Goal: Task Accomplishment & Management: Manage account settings

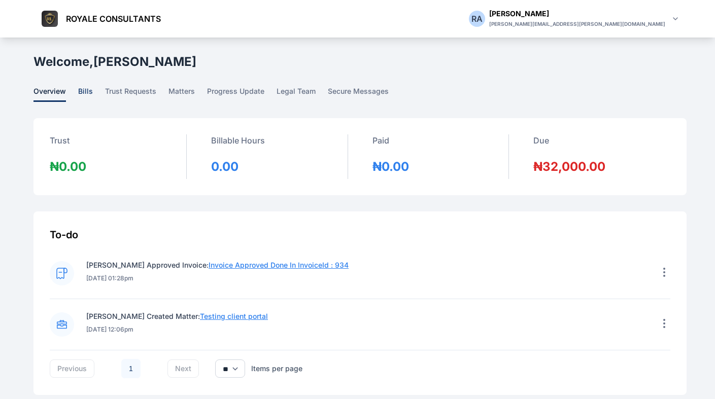
click at [88, 98] on span "bills" at bounding box center [85, 94] width 15 height 16
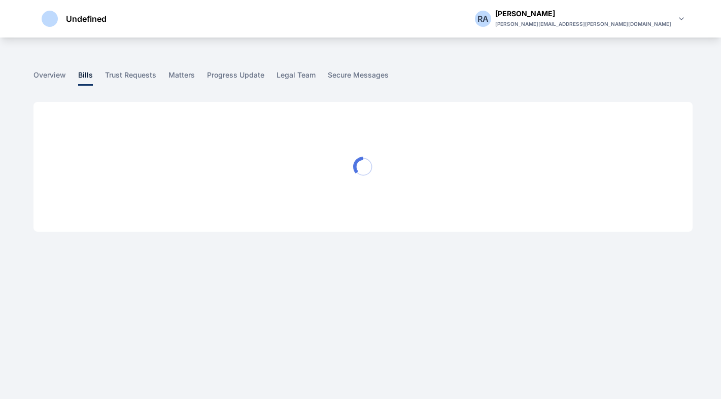
click at [88, 96] on main "R A R A Rose Aguda ROYALE CONSULTANTS Dashboard dashboard Conflict-Check confli…" at bounding box center [363, 151] width 661 height 227
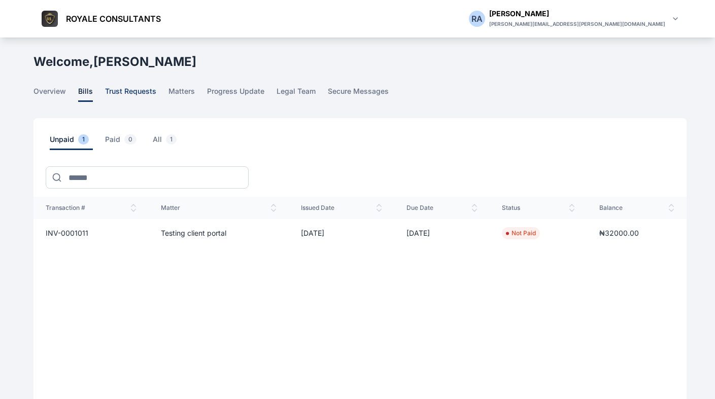
click at [132, 91] on span "trust requests" at bounding box center [130, 94] width 51 height 16
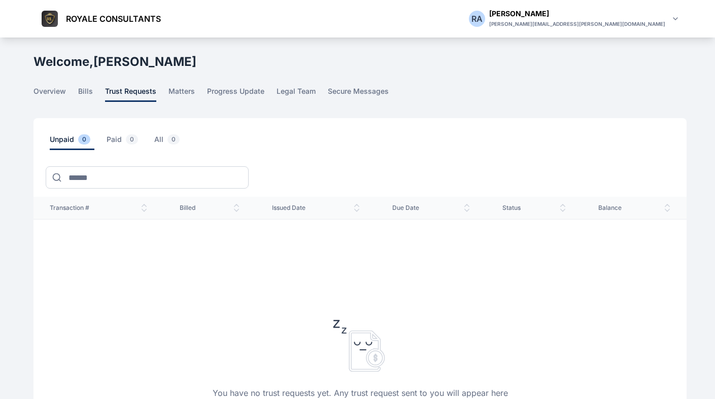
drag, startPoint x: 493, startPoint y: 85, endPoint x: 439, endPoint y: 89, distance: 55.0
click at [494, 86] on main "R A R A Rose Aguda ROYALE CONSULTANTS Dashboard dashboard Conflict-Check confli…" at bounding box center [360, 307] width 655 height 539
click at [181, 93] on span "matters" at bounding box center [182, 94] width 26 height 16
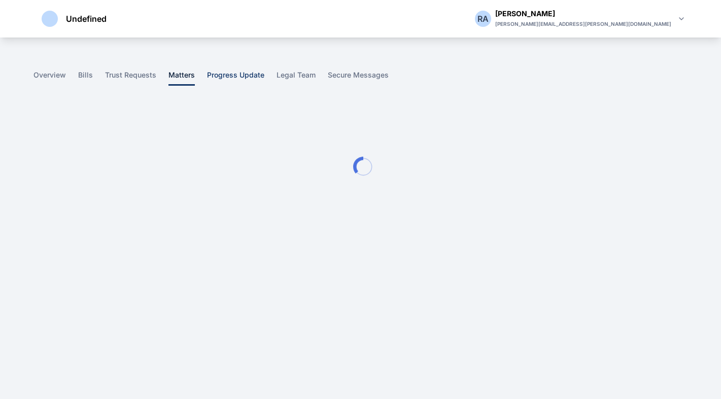
click at [229, 78] on span "progress update" at bounding box center [235, 78] width 57 height 16
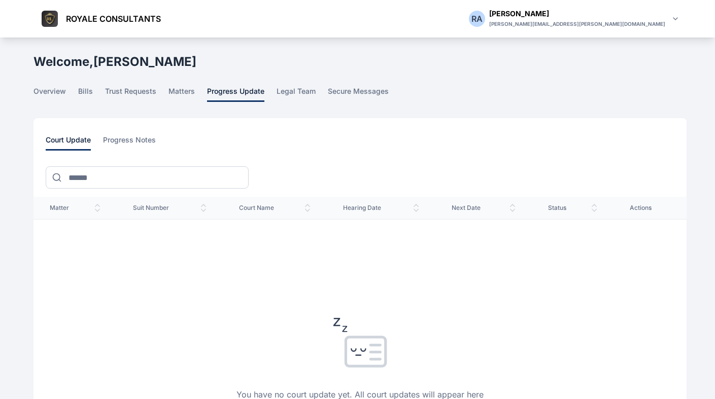
click at [342, 81] on main "R A R A Rose Aguda ROYALE CONSULTANTS Dashboard dashboard Conflict-Check confli…" at bounding box center [360, 307] width 655 height 539
click at [344, 87] on span "secure messages" at bounding box center [358, 94] width 61 height 16
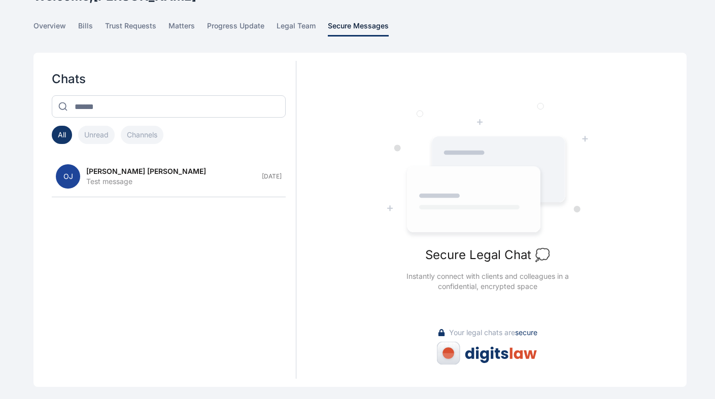
scroll to position [70, 0]
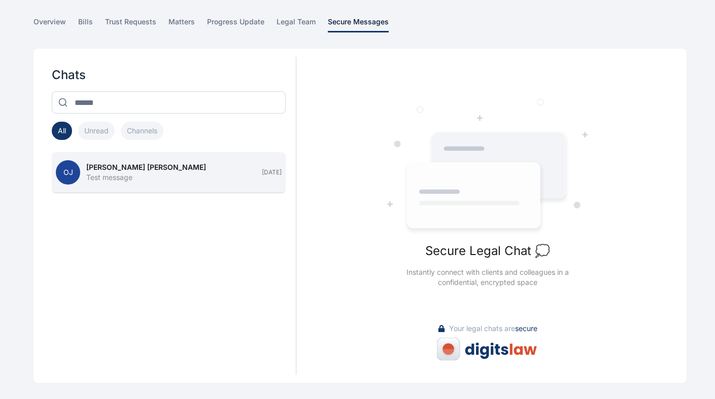
click at [133, 178] on div "Test message" at bounding box center [171, 178] width 170 height 10
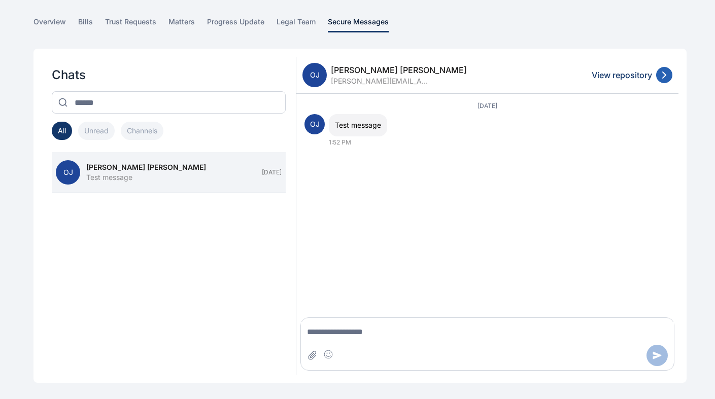
click at [672, 74] on span at bounding box center [664, 75] width 16 height 16
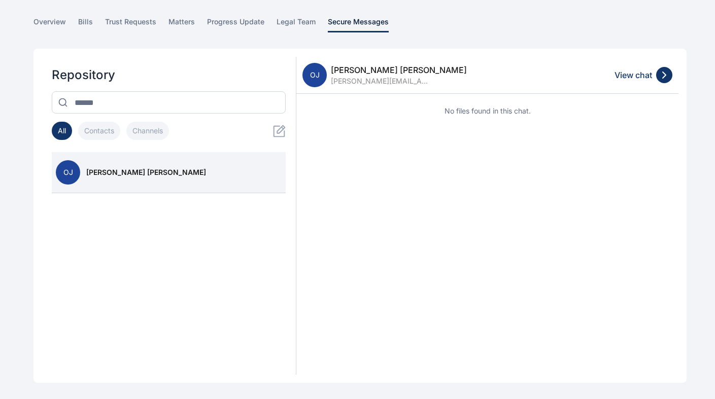
click at [119, 128] on button "Contacts" at bounding box center [99, 131] width 42 height 18
click at [143, 129] on button "Channels" at bounding box center [147, 131] width 43 height 18
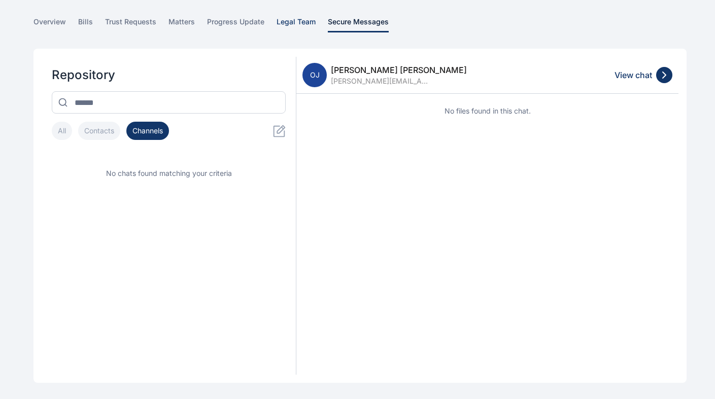
click at [292, 20] on span "legal team" at bounding box center [296, 25] width 39 height 16
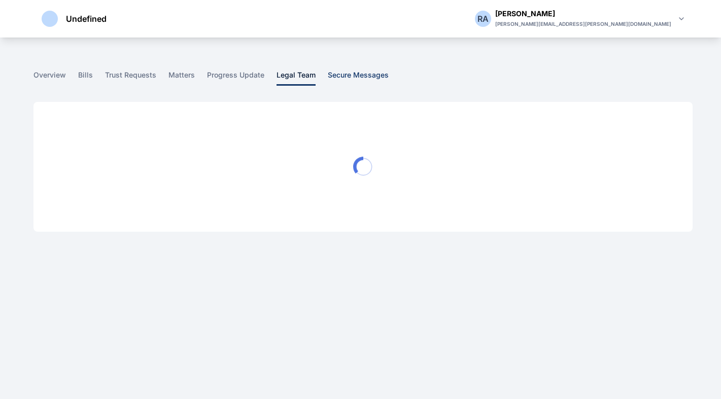
click at [331, 77] on main "R A R A Rose Aguda ROYALE CONSULTANTS Dashboard dashboard Conflict-Check confli…" at bounding box center [363, 151] width 661 height 227
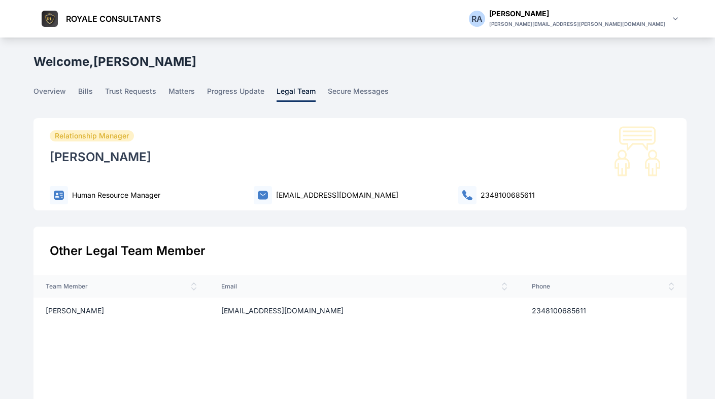
click at [649, 17] on div "Rose Aguda" at bounding box center [577, 14] width 176 height 10
click at [363, 69] on div "Welcome, Rose Aguda" at bounding box center [358, 62] width 651 height 16
click at [55, 95] on span "overview" at bounding box center [49, 94] width 32 height 16
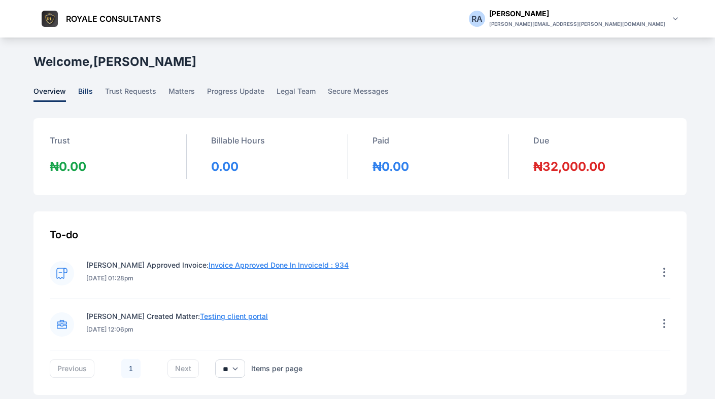
click at [79, 91] on span "bills" at bounding box center [85, 94] width 15 height 16
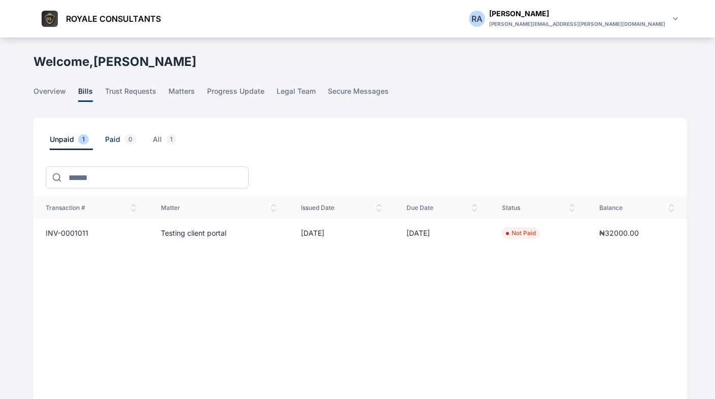
click at [125, 144] on span "Paid 0" at bounding box center [123, 143] width 36 height 16
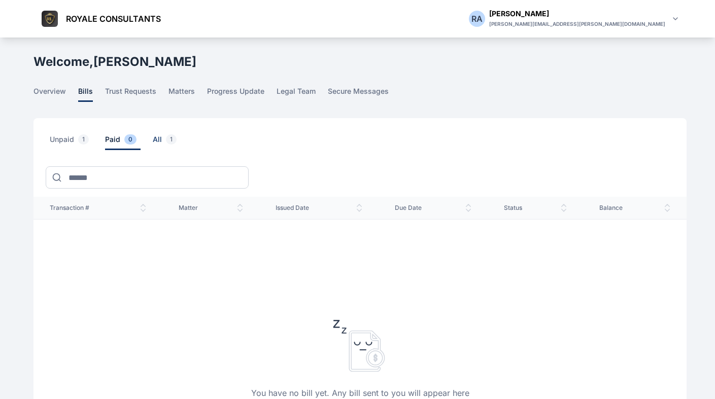
click at [170, 144] on span "1" at bounding box center [171, 140] width 11 height 10
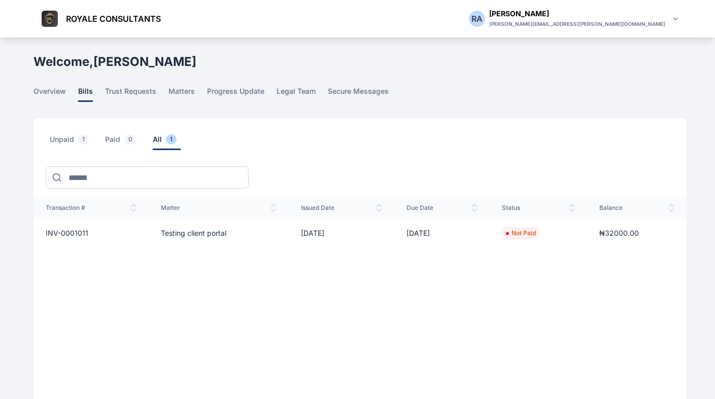
click at [206, 237] on td "Testing client portal" at bounding box center [219, 233] width 140 height 28
click at [681, 213] on th "balance" at bounding box center [636, 208] width 99 height 22
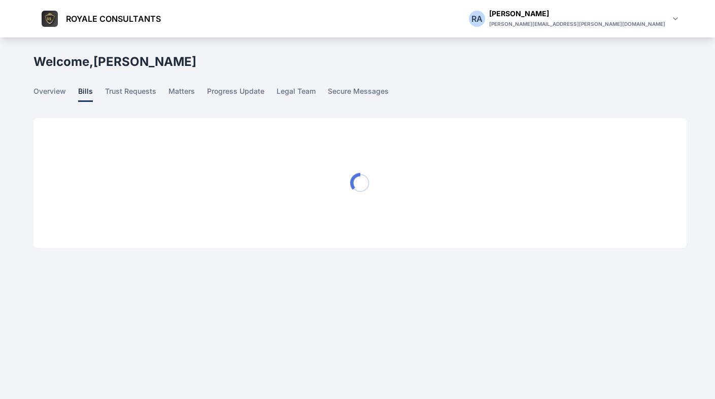
click at [670, 209] on div at bounding box center [359, 183] width 653 height 130
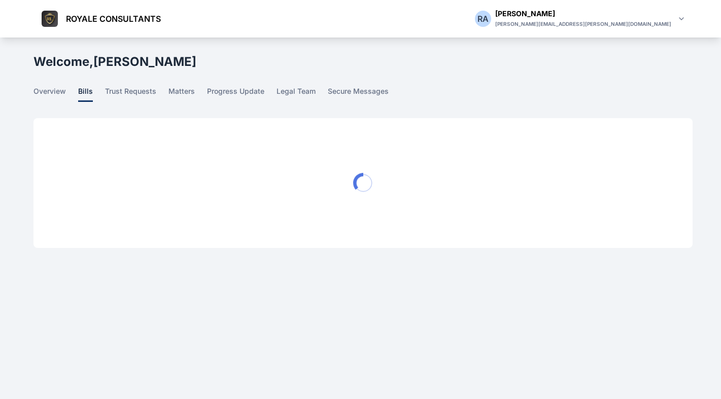
drag, startPoint x: 586, startPoint y: 201, endPoint x: 568, endPoint y: 198, distance: 17.5
click at [570, 199] on div at bounding box center [362, 183] width 659 height 130
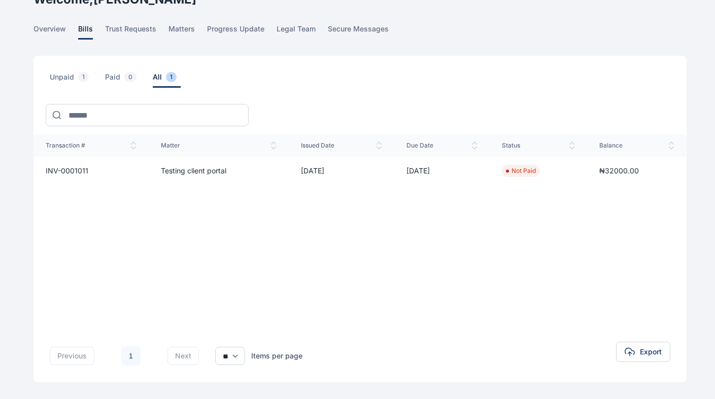
scroll to position [5, 0]
